Goal: Information Seeking & Learning: Learn about a topic

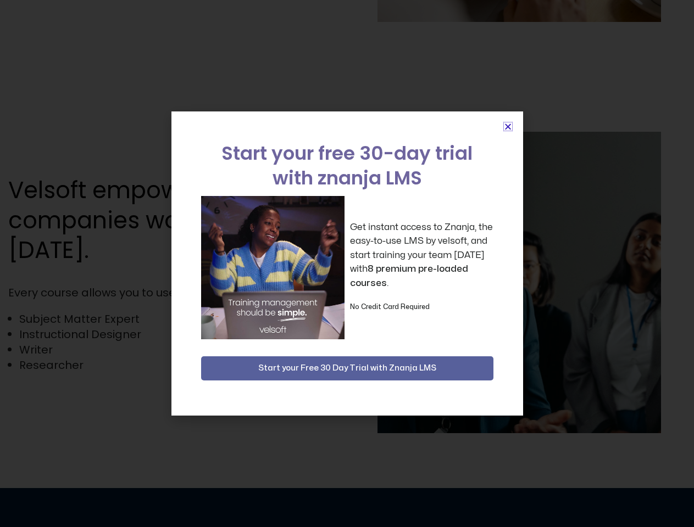
scroll to position [2159, 0]
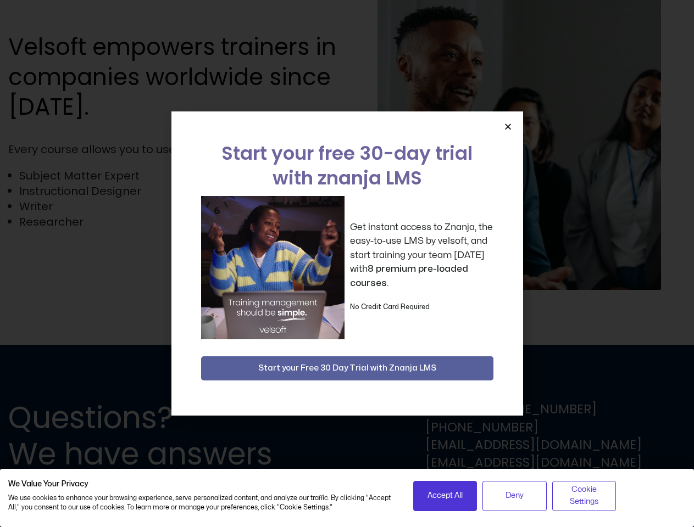
click at [347, 264] on div "Get instant access to Znanja, the easy-to-use LMS by velsoft, and start trainin…" at bounding box center [347, 267] width 292 height 143
click at [507, 126] on icon "Close" at bounding box center [508, 126] width 8 height 8
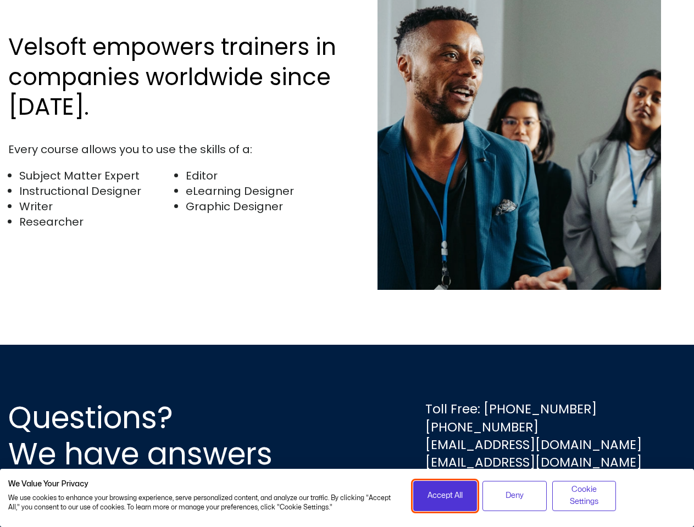
click at [445, 496] on span "Accept All" at bounding box center [444, 496] width 35 height 12
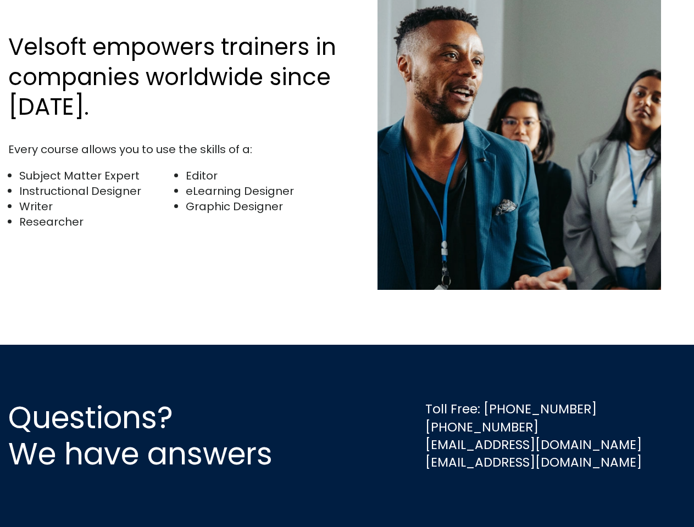
click at [514, 496] on div "Questions? We have answers Toll Free: [PHONE_NUMBER] [PHONE_NUMBER] [EMAIL_ADDR…" at bounding box center [347, 436] width 694 height 182
click at [584, 496] on div "Questions? We have answers Toll Free: [PHONE_NUMBER] [PHONE_NUMBER] [EMAIL_ADDR…" at bounding box center [347, 436] width 694 height 182
